Goal: Transaction & Acquisition: Purchase product/service

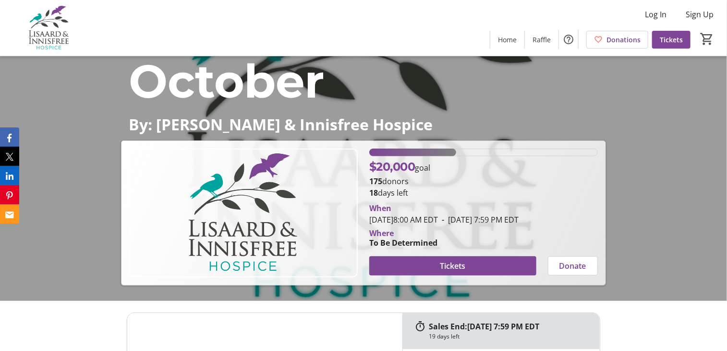
scroll to position [144, 0]
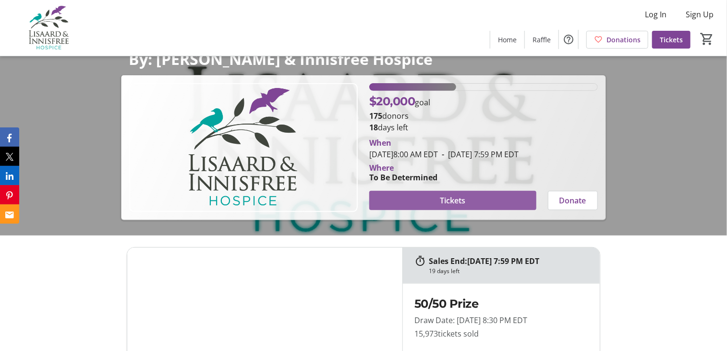
click at [457, 197] on span "Tickets" at bounding box center [452, 200] width 25 height 12
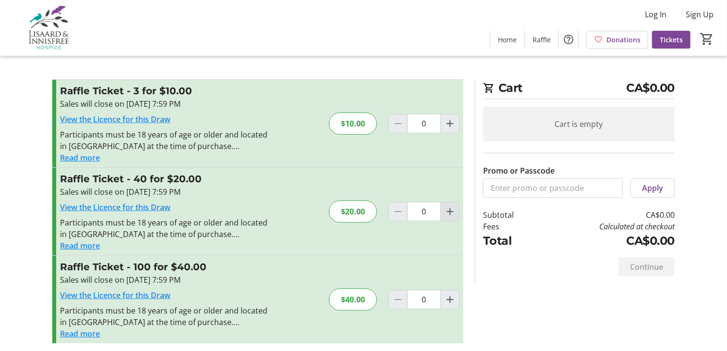
click at [449, 209] on mat-icon "Increment by one" at bounding box center [450, 212] width 12 height 12
type input "1"
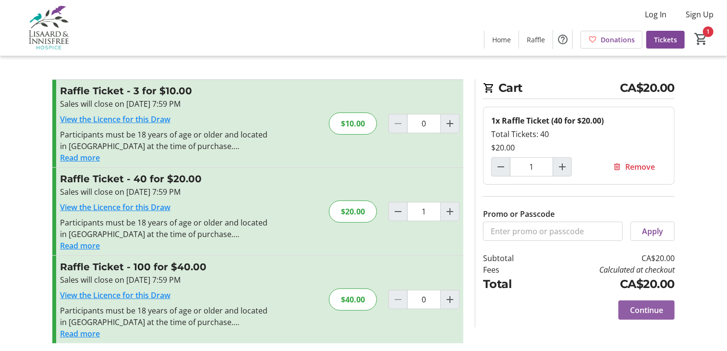
click at [644, 304] on span "Continue" at bounding box center [646, 310] width 33 height 12
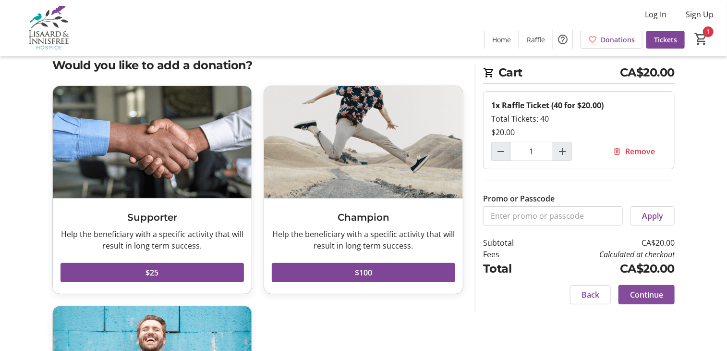
scroll to position [23, 0]
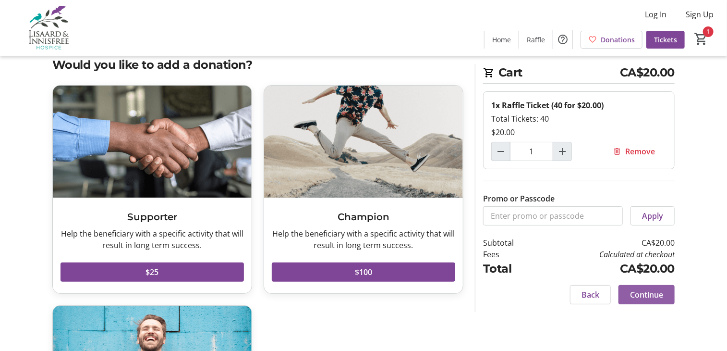
click at [655, 292] on span "Continue" at bounding box center [646, 295] width 33 height 12
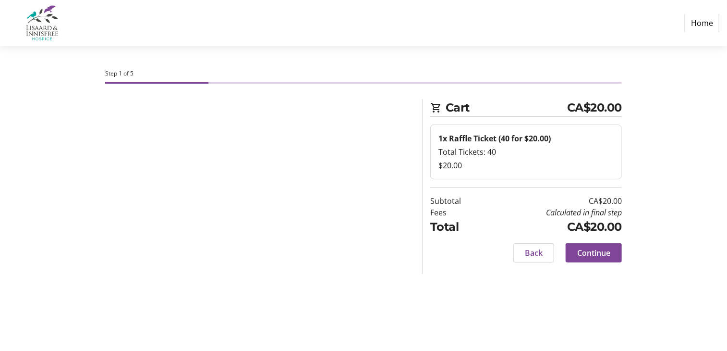
select select "CA"
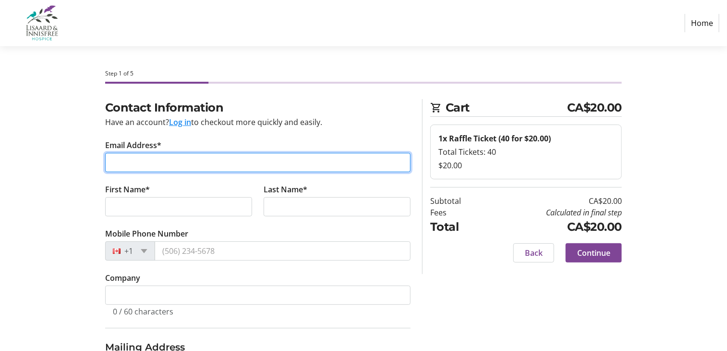
click at [134, 161] on input "Email Address*" at bounding box center [257, 162] width 305 height 19
type input "[EMAIL_ADDRESS][DOMAIN_NAME]"
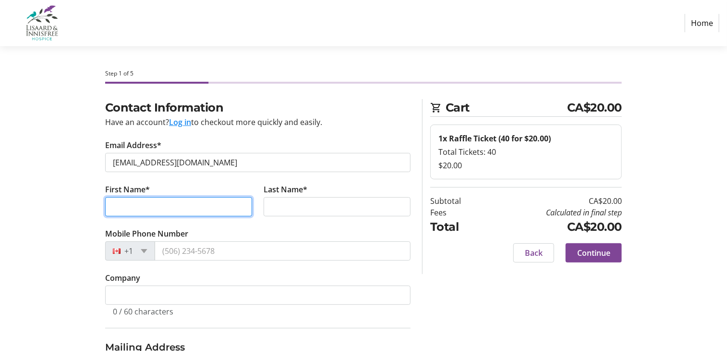
type input "[PERSON_NAME]"
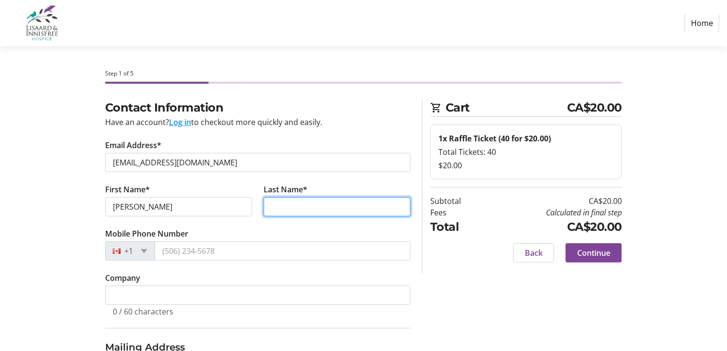
type input "[PERSON_NAME]"
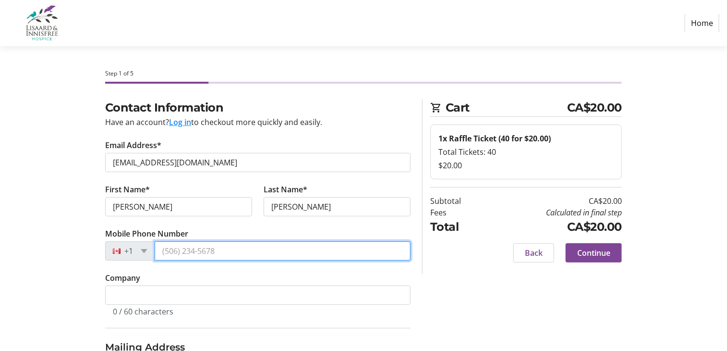
type input "[PHONE_NUMBER]"
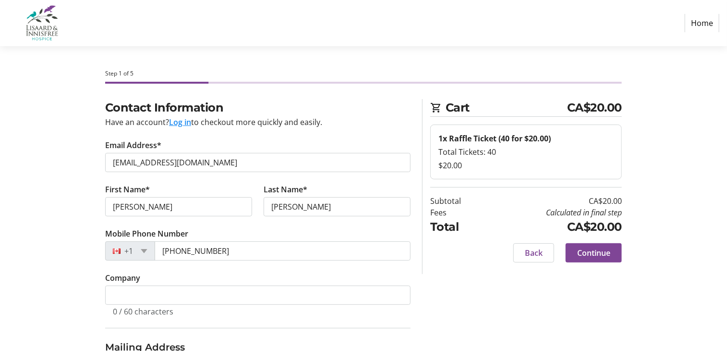
type input "[STREET_ADDRESS]"
type input "[GEOGRAPHIC_DATA]"
select select "ON"
type input "N3H 3K7"
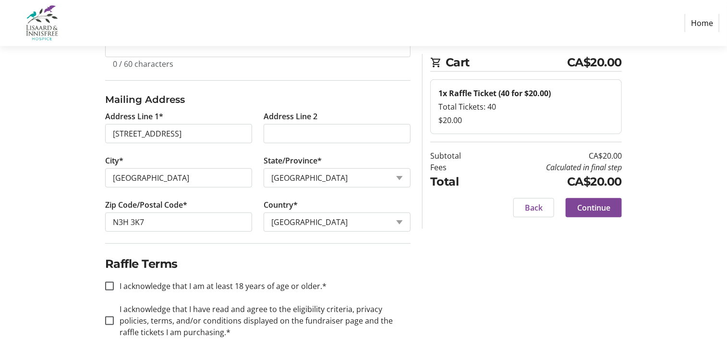
scroll to position [256, 0]
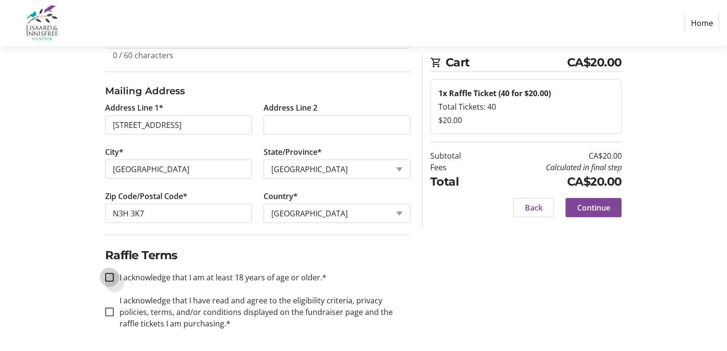
click at [108, 273] on input "I acknowledge that I am at least 18 years of age or older.*" at bounding box center [109, 277] width 9 height 9
checkbox input "true"
click at [110, 307] on input "I acknowledge that I have read and agree to the eligibility criteria, privacy p…" at bounding box center [109, 311] width 9 height 9
checkbox input "true"
click at [603, 209] on span "Continue" at bounding box center [593, 208] width 33 height 12
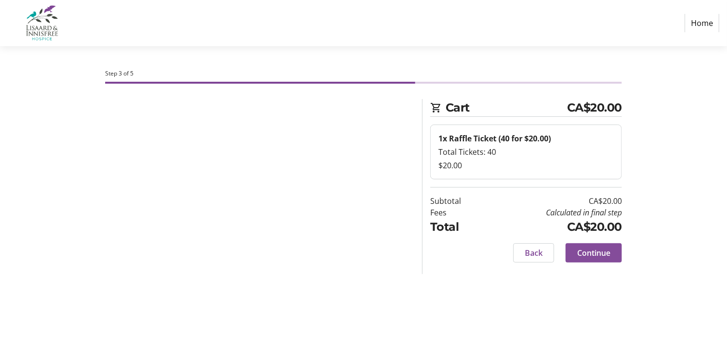
scroll to position [0, 0]
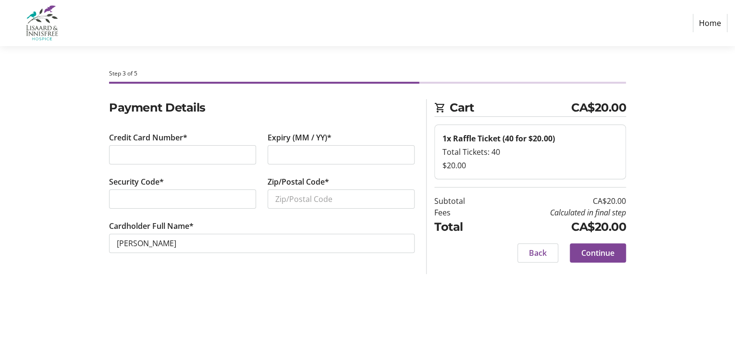
click at [142, 144] on div "Credit Card Number*" at bounding box center [182, 154] width 158 height 44
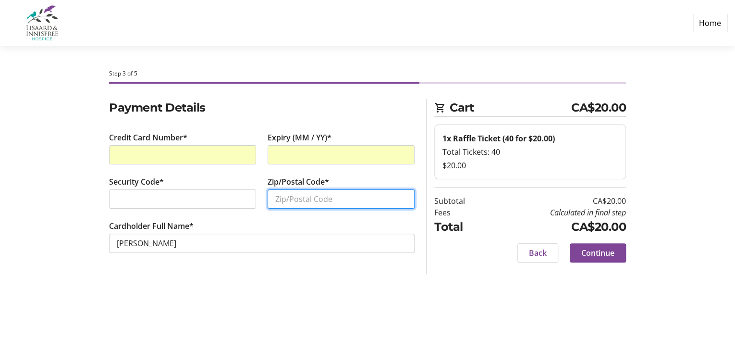
click at [279, 202] on input "Zip/Postal Code*" at bounding box center [340, 198] width 147 height 19
type input "N3H3K7"
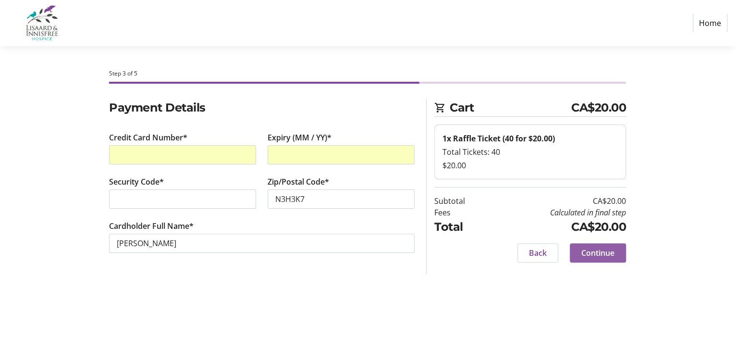
click at [599, 252] on span "Continue" at bounding box center [597, 253] width 33 height 12
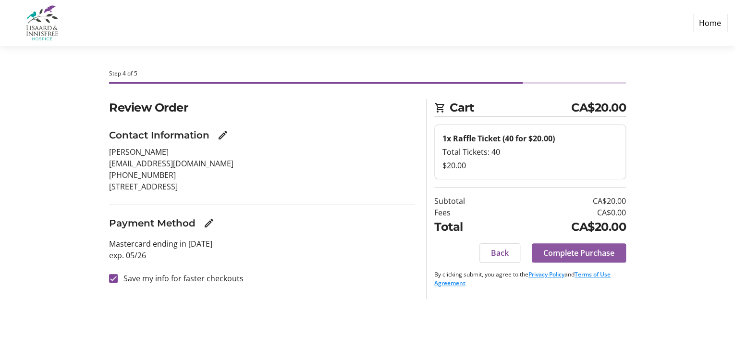
click at [599, 252] on span "Complete Purchase" at bounding box center [578, 253] width 71 height 12
